Goal: Navigation & Orientation: Find specific page/section

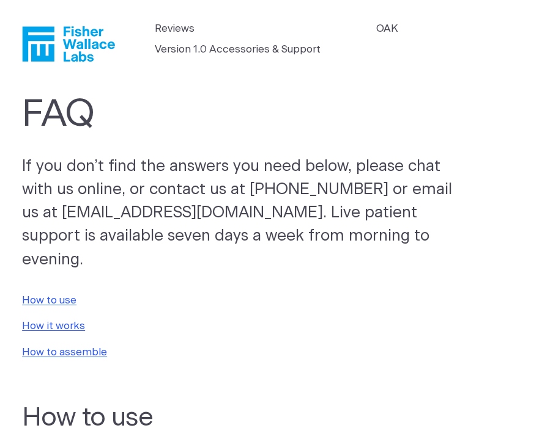
click at [81, 48] on icon "Fisher Wallace" at bounding box center [68, 43] width 93 height 35
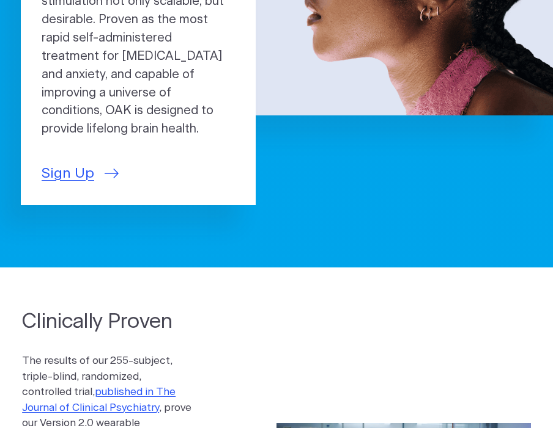
scroll to position [257, 0]
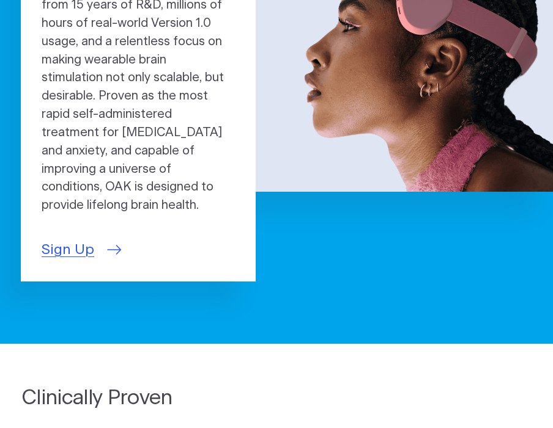
click at [98, 240] on link "Sign Up" at bounding box center [80, 250] width 77 height 21
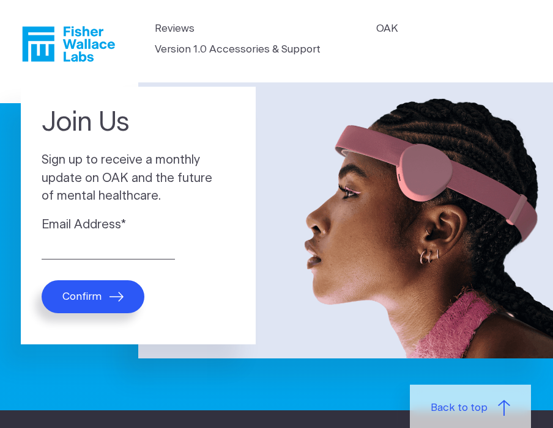
click at [85, 38] on icon "Fisher Wallace" at bounding box center [68, 43] width 93 height 35
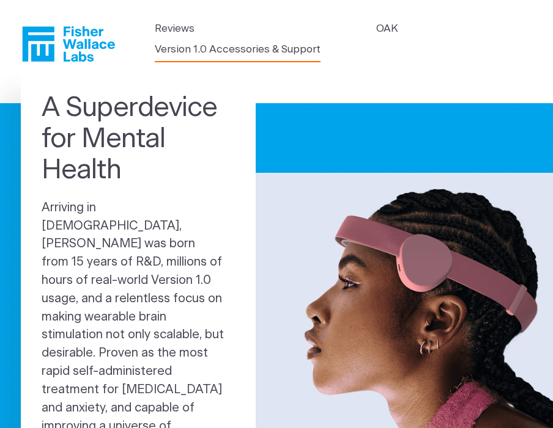
click at [203, 53] on link "Version 1.0 Accessories & Support" at bounding box center [238, 50] width 166 height 16
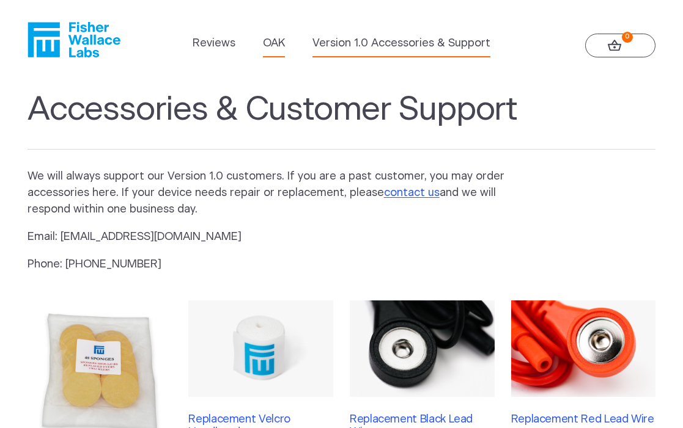
click at [268, 44] on link "OAK" at bounding box center [274, 43] width 22 height 17
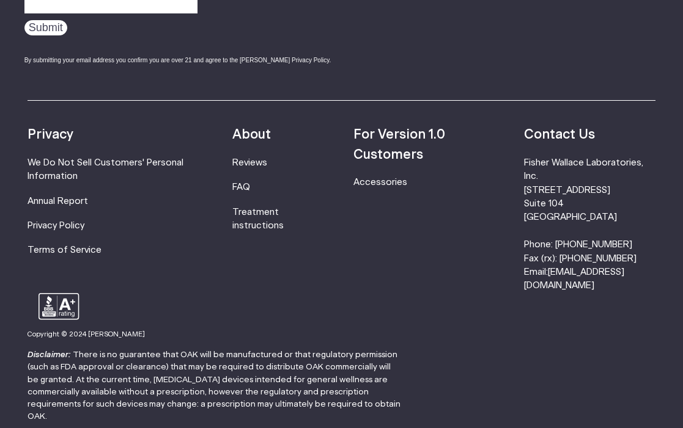
scroll to position [2046, 0]
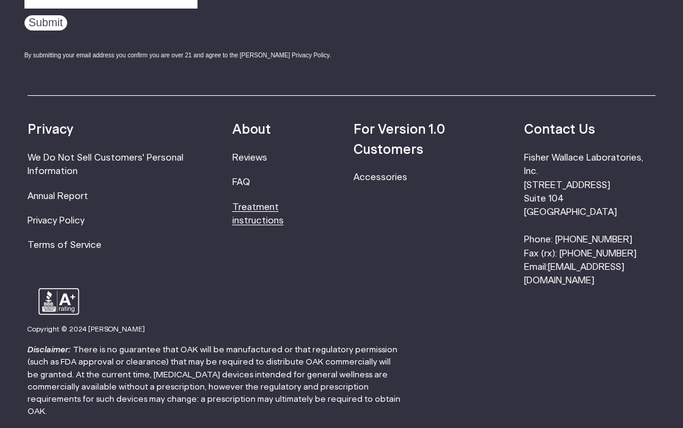
click at [271, 206] on link "Treatment instructions" at bounding box center [257, 214] width 51 height 23
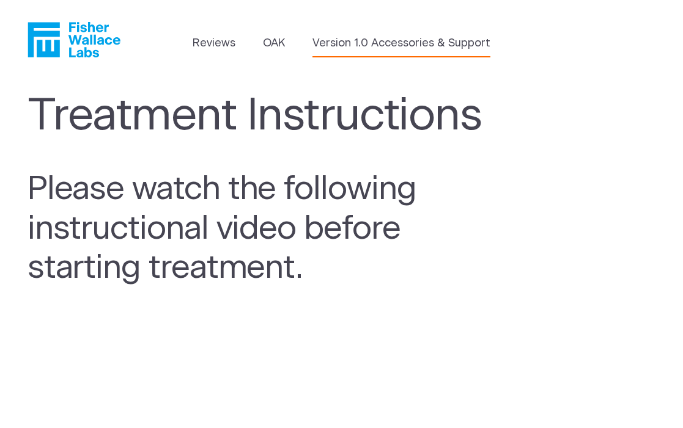
click at [335, 47] on link "Version 1.0 Accessories & Support" at bounding box center [401, 43] width 178 height 17
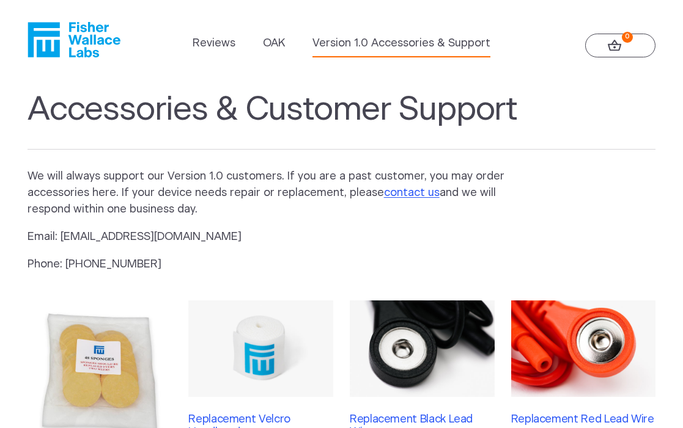
click at [604, 32] on header "Reviews [GEOGRAPHIC_DATA] Version 1.0 Accessories & Support 0" at bounding box center [341, 39] width 683 height 79
click at [608, 45] on icon at bounding box center [615, 46] width 14 height 12
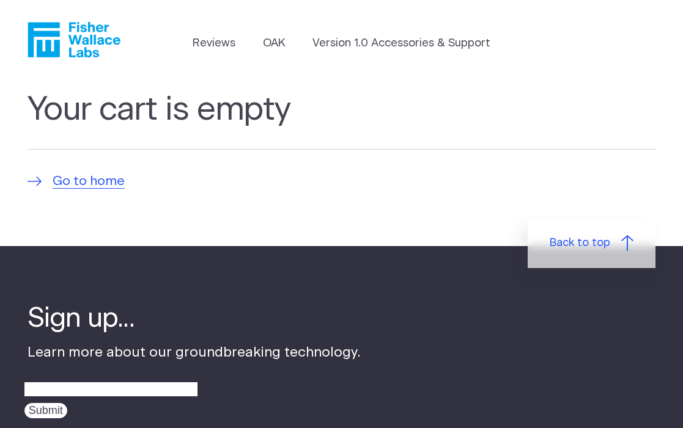
click at [64, 57] on icon "Fisher Wallace" at bounding box center [74, 39] width 93 height 35
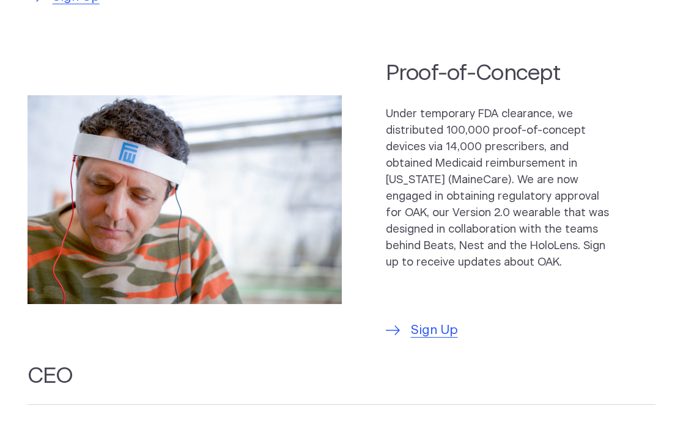
scroll to position [919, 0]
